Goal: Find specific page/section: Find specific page/section

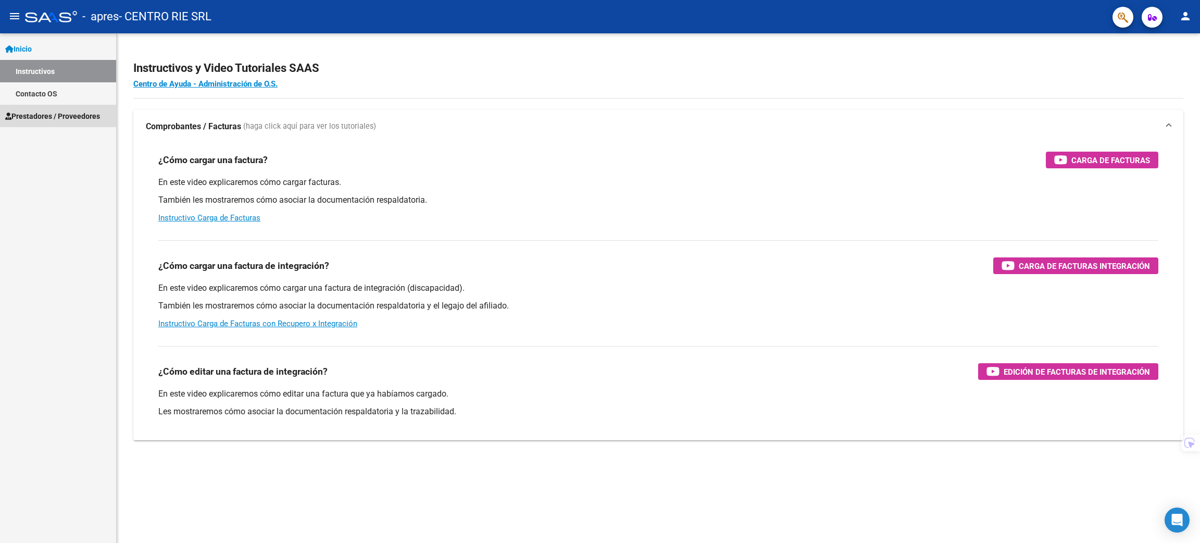
click at [62, 120] on span "Prestadores / Proveedores" at bounding box center [52, 115] width 95 height 11
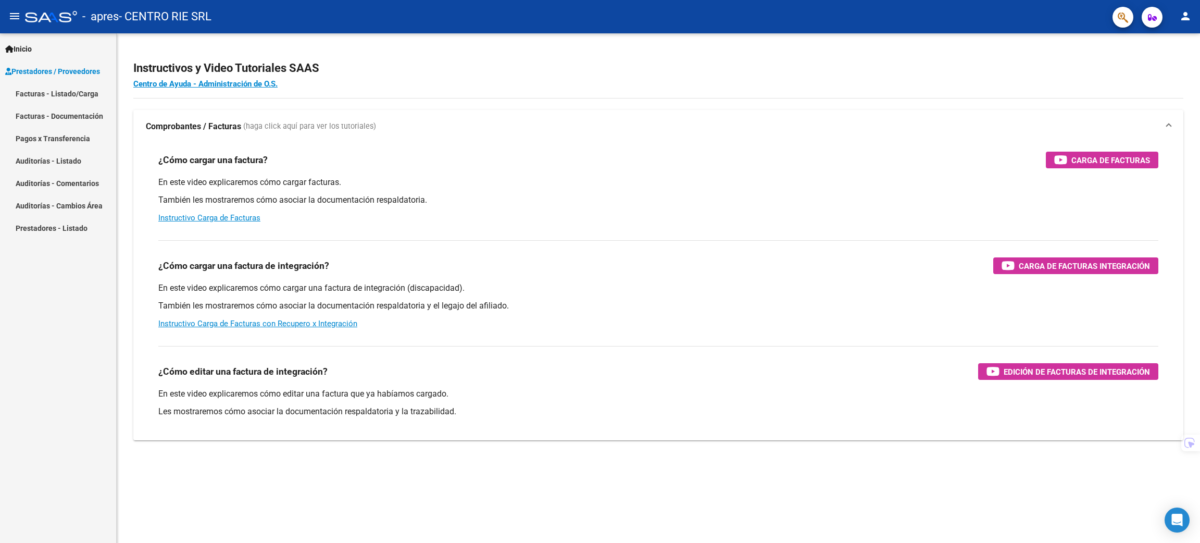
click at [59, 143] on link "Pagos x Transferencia" at bounding box center [58, 138] width 116 height 22
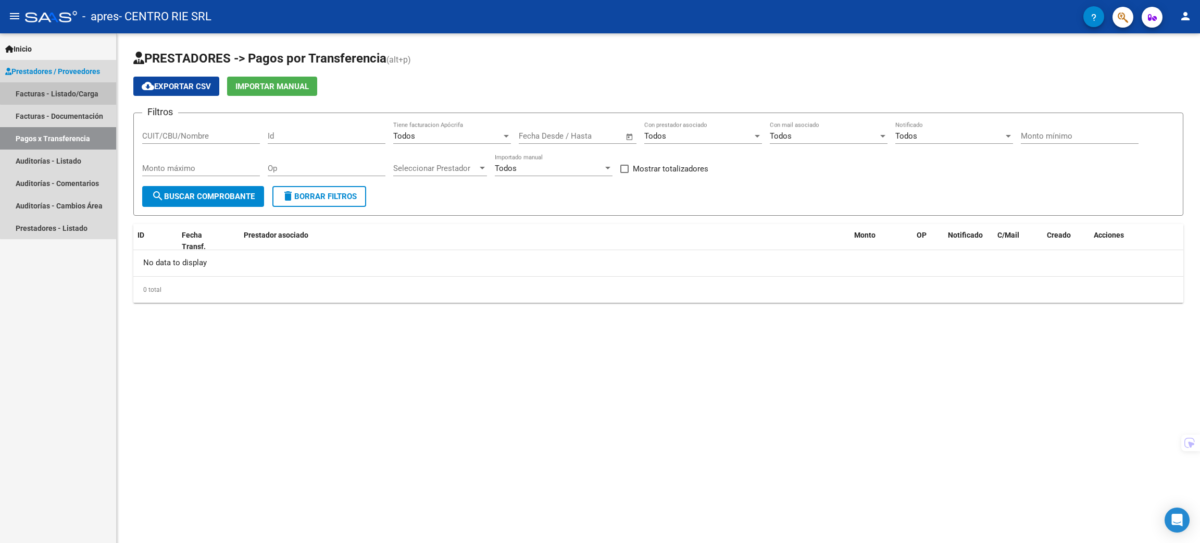
click at [75, 89] on link "Facturas - Listado/Carga" at bounding box center [58, 93] width 116 height 22
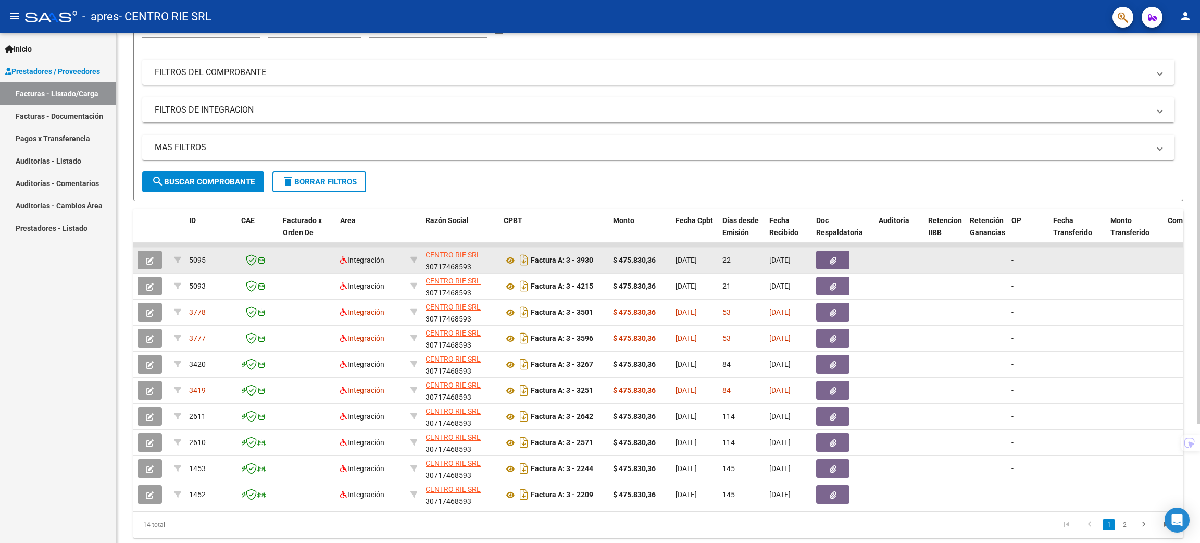
scroll to position [155, 0]
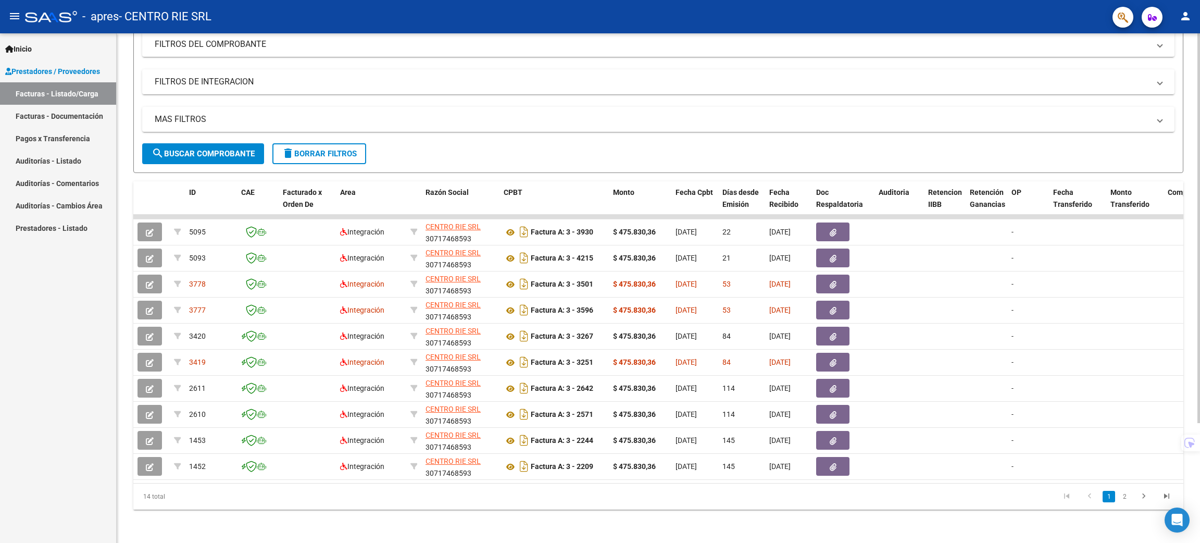
click at [808, 539] on div "Video tutorial PRESTADORES -> Listado de CPBTs Emitidos por Prestadores / Prove…" at bounding box center [659, 215] width 1084 height 655
click at [64, 308] on div "Inicio Instructivos Contacto OS Prestadores / Proveedores Facturas - Listado/Ca…" at bounding box center [58, 288] width 116 height 510
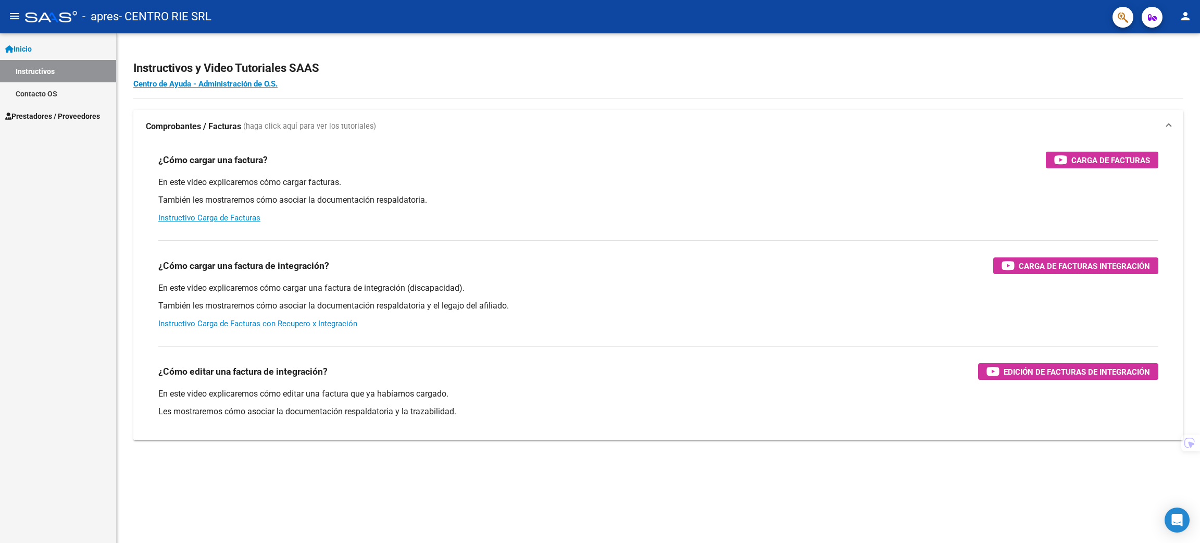
click at [54, 118] on span "Prestadores / Proveedores" at bounding box center [52, 115] width 95 height 11
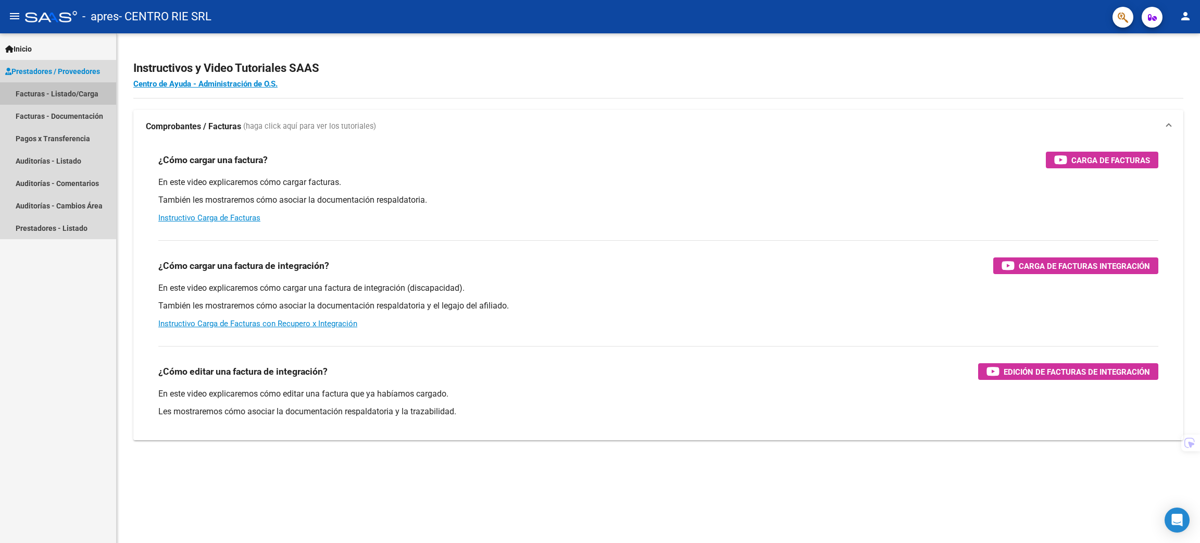
click at [74, 93] on link "Facturas - Listado/Carga" at bounding box center [58, 93] width 116 height 22
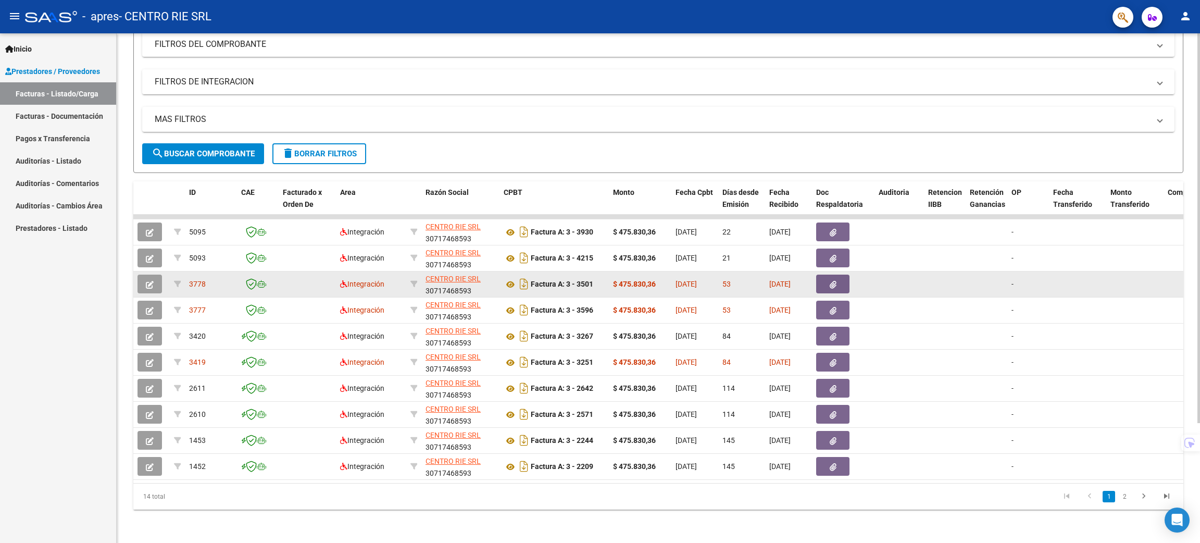
scroll to position [2, 0]
drag, startPoint x: 470, startPoint y: 279, endPoint x: 426, endPoint y: 283, distance: 44.4
click at [426, 283] on div "CENTRO RIE SRL 30717468593" at bounding box center [461, 284] width 70 height 22
